Goal: Transaction & Acquisition: Obtain resource

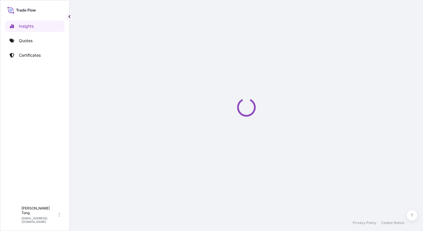
select select "2025"
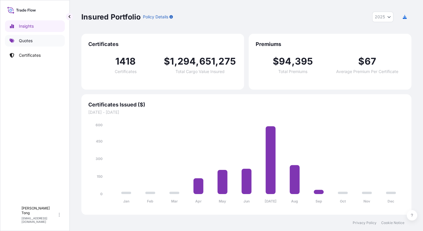
click at [38, 37] on link "Quotes" at bounding box center [35, 41] width 60 height 12
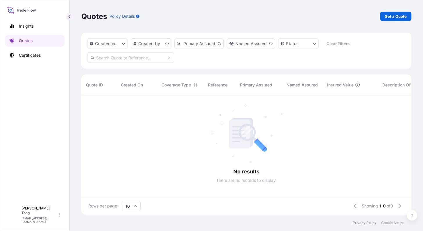
scroll to position [6, 6]
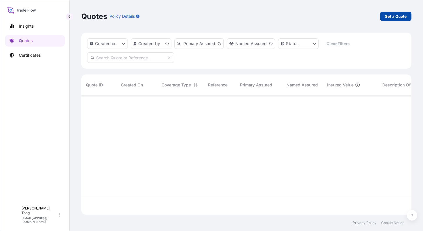
click at [407, 17] on link "Get a Quote" at bounding box center [395, 16] width 31 height 9
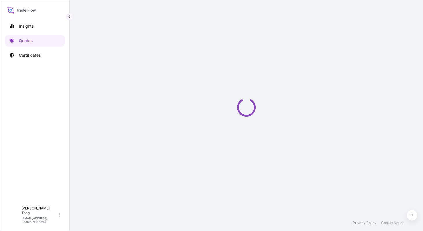
select select "AIR"
select select "27"
select select "Transit"
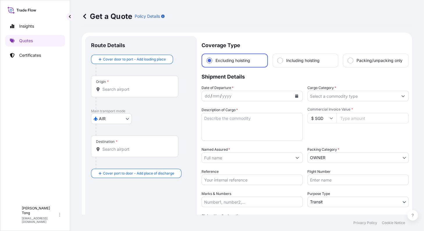
scroll to position [9, 0]
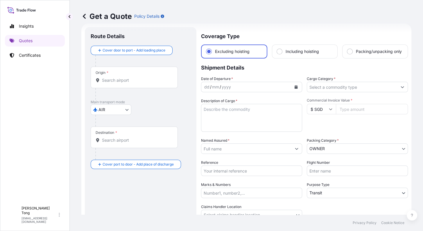
click at [144, 83] on div "Origin *" at bounding box center [134, 78] width 87 height 22
click at [144, 83] on input "Origin *" at bounding box center [136, 80] width 69 height 6
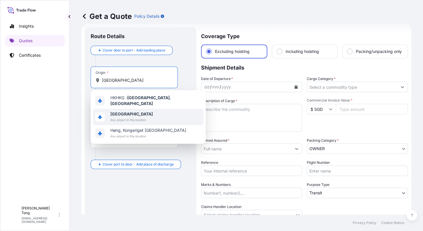
click at [158, 116] on div "[GEOGRAPHIC_DATA] in this location" at bounding box center [148, 117] width 110 height 16
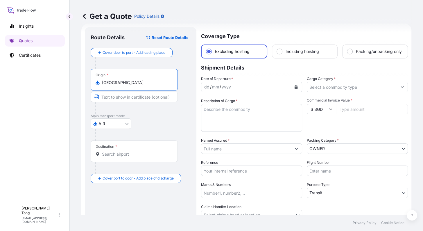
type input "[GEOGRAPHIC_DATA]"
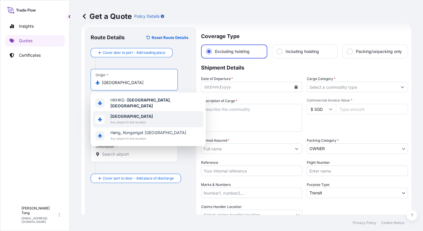
click at [125, 114] on b "[GEOGRAPHIC_DATA]" at bounding box center [131, 116] width 42 height 5
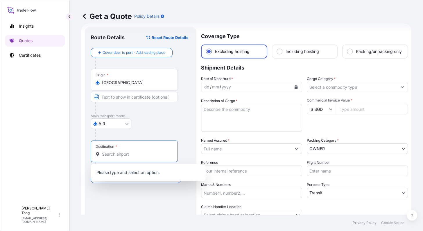
click at [122, 153] on input "Destination *" at bounding box center [136, 154] width 69 height 6
paste input "[GEOGRAPHIC_DATA]"
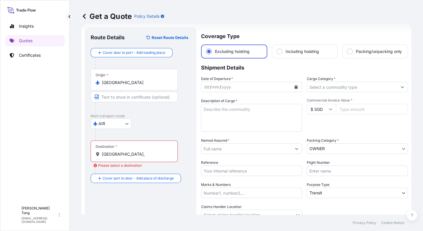
click at [140, 152] on input "[GEOGRAPHIC_DATA]," at bounding box center [136, 154] width 69 height 6
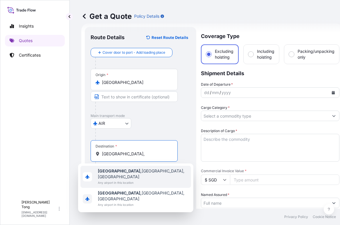
click at [145, 176] on div "[GEOGRAPHIC_DATA], [GEOGRAPHIC_DATA], [GEOGRAPHIC_DATA] Any airport in this loc…" at bounding box center [136, 177] width 110 height 22
type input "[GEOGRAPHIC_DATA], [GEOGRAPHIC_DATA], [GEOGRAPHIC_DATA]"
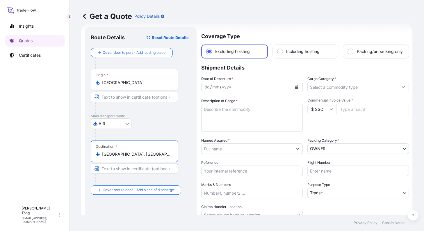
click at [292, 92] on button "Calendar" at bounding box center [296, 86] width 9 height 9
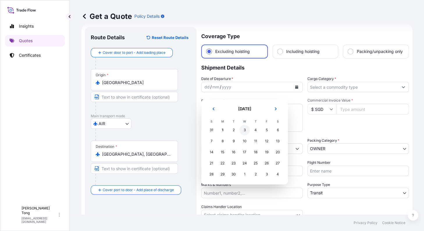
click at [240, 132] on div "3" at bounding box center [244, 130] width 10 height 10
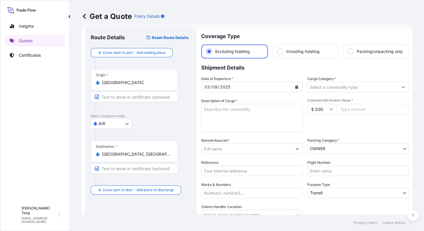
click at [323, 114] on input "$ SGD" at bounding box center [321, 109] width 29 height 10
click at [318, 160] on div "$ USD" at bounding box center [319, 154] width 24 height 11
type input "$ USD"
click at [348, 114] on input "Commercial Invoice Value *" at bounding box center [372, 109] width 72 height 10
paste input "325000"
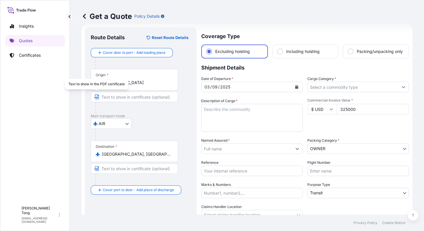
type input "325000"
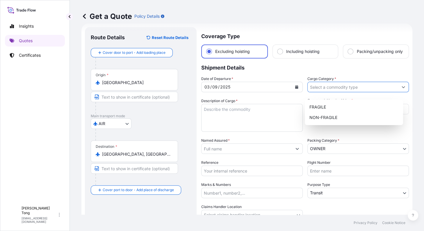
click at [338, 92] on input "Cargo Category *" at bounding box center [353, 87] width 90 height 10
click at [335, 113] on div "NON-FRAGILE" at bounding box center [353, 117] width 93 height 10
type input "NON-FRAGILE"
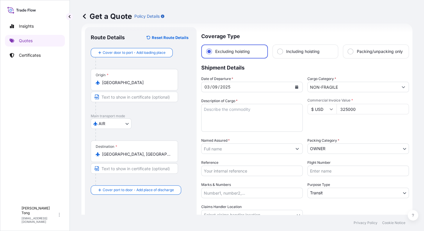
click at [219, 154] on input "Named Assured *" at bounding box center [246, 148] width 90 height 10
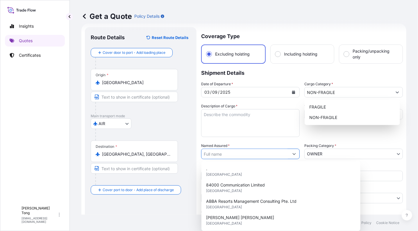
paste input "[PERSON_NAME]"
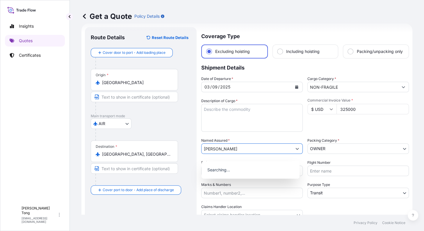
type input "[PERSON_NAME]"
click at [230, 174] on div "Add new "[PERSON_NAME]"" at bounding box center [250, 168] width 98 height 15
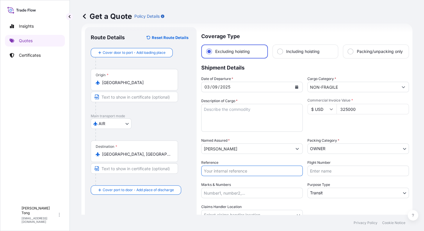
click at [240, 175] on input "Reference" at bounding box center [251, 170] width 101 height 10
paste input "AMIM259236ZYZY"
type input "AMIM259236ZYZY"
click at [281, 187] on div "Marks & Numbers" at bounding box center [251, 190] width 101 height 16
click at [275, 164] on div "Date of Departure * [DATE] Cargo Category * NON-FRAGILE Description of Cargo * …" at bounding box center [305, 148] width 208 height 144
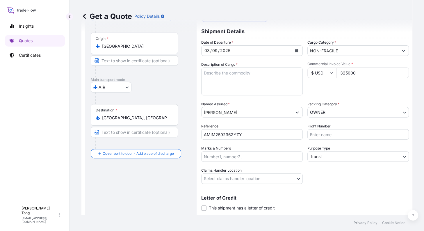
scroll to position [66, 0]
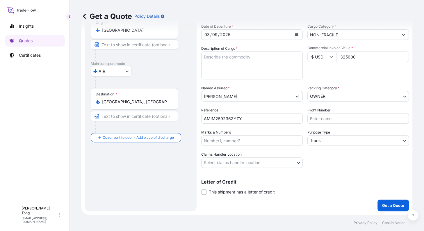
click at [274, 164] on body "1 option available. Insights Quotes Certificates C [PERSON_NAME] [PERSON_NAME][…" at bounding box center [212, 115] width 424 height 231
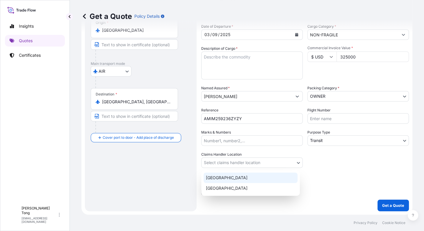
click at [273, 177] on div "[GEOGRAPHIC_DATA]" at bounding box center [250, 177] width 94 height 10
select select "[GEOGRAPHIC_DATA]"
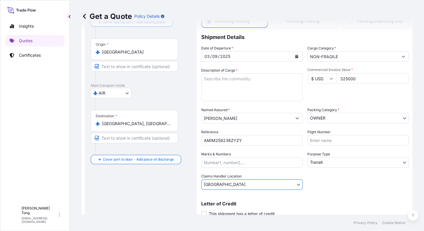
scroll to position [30, 0]
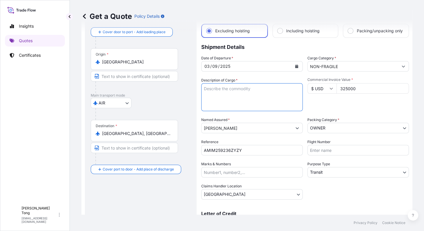
click at [218, 98] on textarea "Description of Cargo *" at bounding box center [251, 97] width 101 height 28
click at [259, 92] on textarea "Item 1:" at bounding box center [251, 97] width 101 height 28
paste textarea "[PERSON_NAME], Untitled (Tide pool), Vinyl and acrylic on wood panel (USD125,00…"
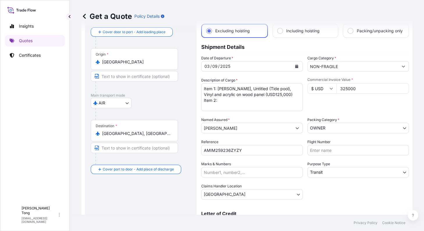
click at [261, 108] on textarea "Item 1: [PERSON_NAME], Untitled (Tide pool), Vinyl and acrylic on wood panel (U…" at bounding box center [251, 97] width 101 height 28
paste textarea "[PERSON_NAME], Untitled ([PERSON_NAME]), Acrylic and vinyl on canvas (USD200,00…"
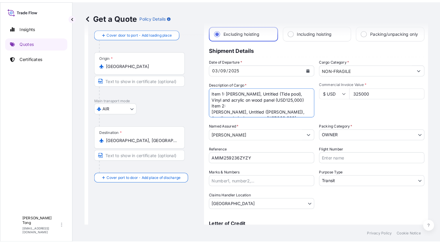
scroll to position [3, 0]
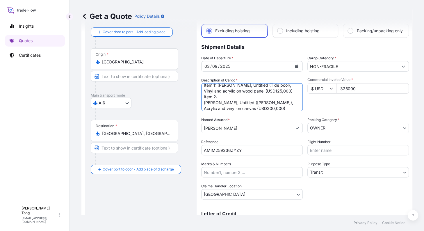
click at [203, 108] on textarea "Item 1: [PERSON_NAME], Untitled (Tide pool), Vinyl and acrylic on wood panel (U…" at bounding box center [251, 97] width 101 height 28
type textarea "Item 1: [PERSON_NAME], Untitled (Tide pool), Vinyl and acrylic on wood panel (U…"
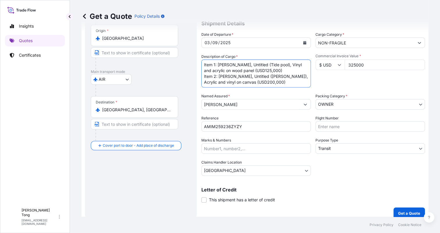
scroll to position [59, 0]
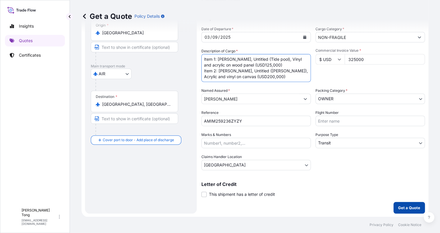
click at [408, 207] on p "Get a Quote" at bounding box center [409, 208] width 22 height 6
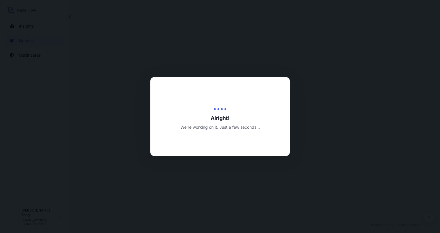
select select "AIR"
select select "Transit"
select select "[GEOGRAPHIC_DATA]"
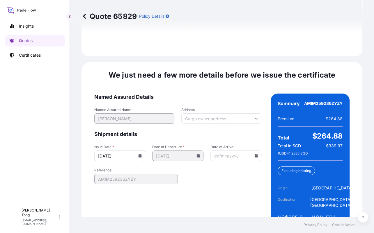
scroll to position [844, 0]
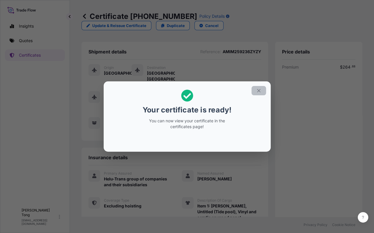
click at [259, 91] on icon "button" at bounding box center [258, 90] width 3 height 3
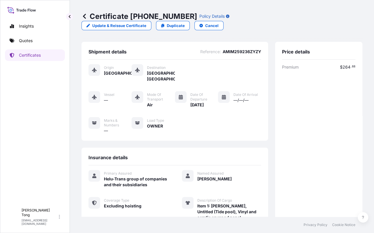
click at [216, 143] on div "Shipment details Reference : AMIM259236ZYZY Origin [GEOGRAPHIC_DATA] Destinatio…" at bounding box center [174, 160] width 186 height 236
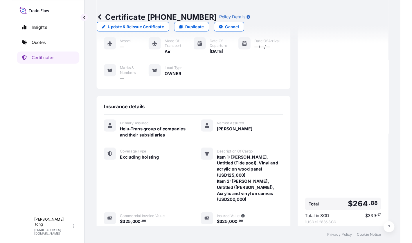
scroll to position [118, 0]
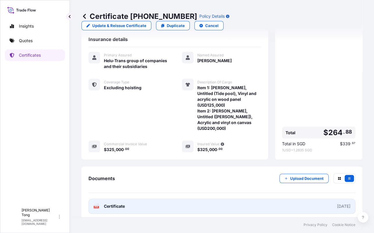
click at [225, 206] on link "PDF Certificate [DATE]" at bounding box center [221, 206] width 267 height 15
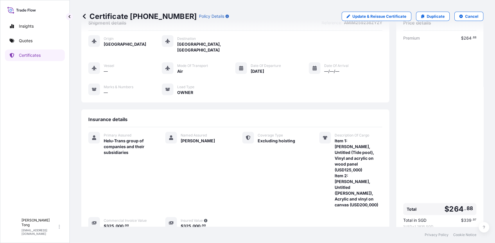
scroll to position [0, 0]
